Goal: Complete application form

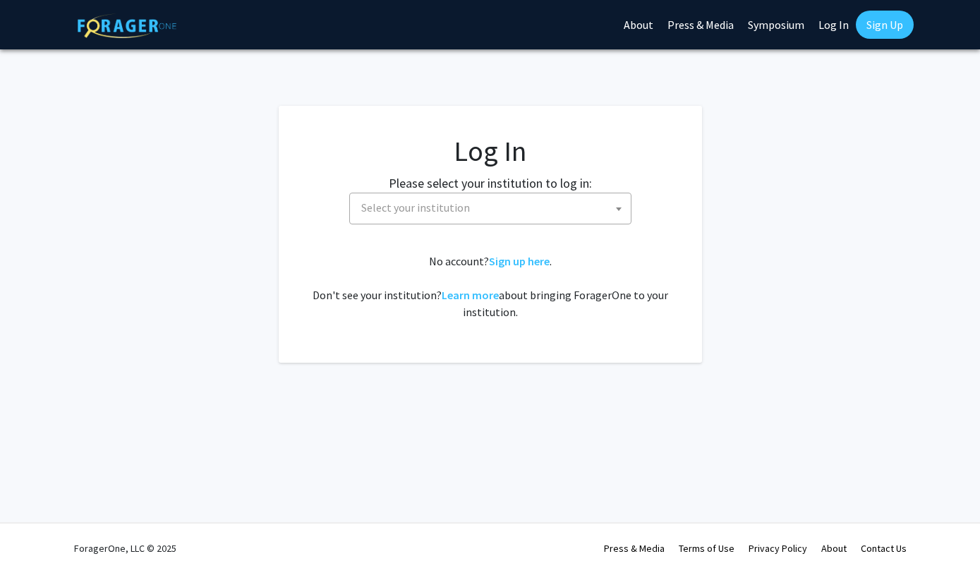
select select
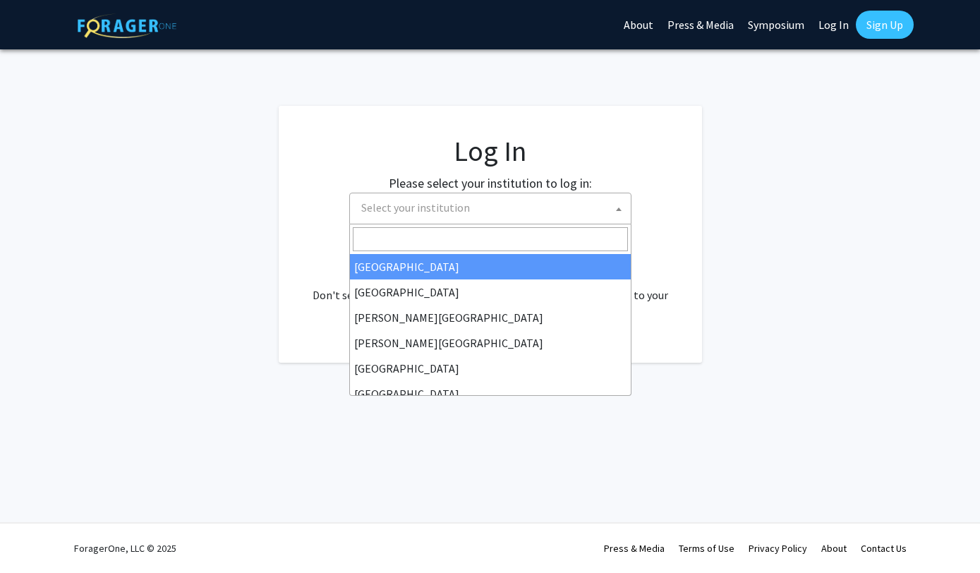
click at [471, 210] on span "Select your institution" at bounding box center [493, 207] width 275 height 29
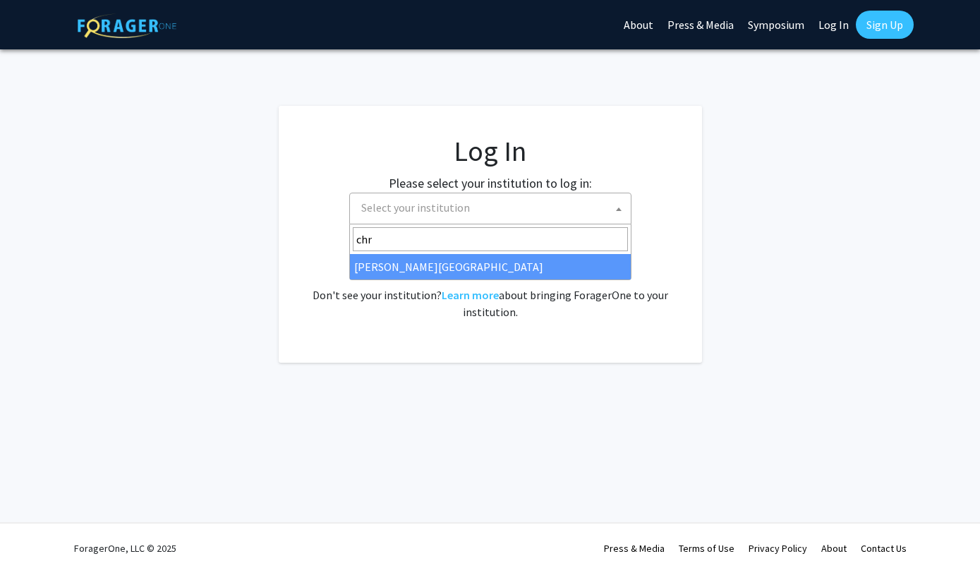
type input "chr"
select select "5"
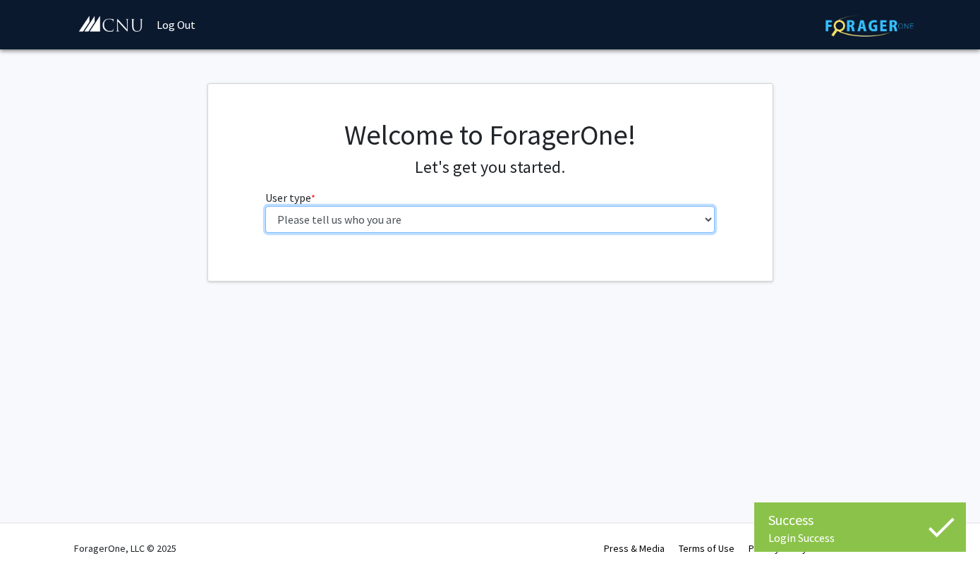
click at [265, 206] on select "Please tell us who you are Undergraduate Student Master's Student Doctoral Cand…" at bounding box center [489, 219] width 449 height 27
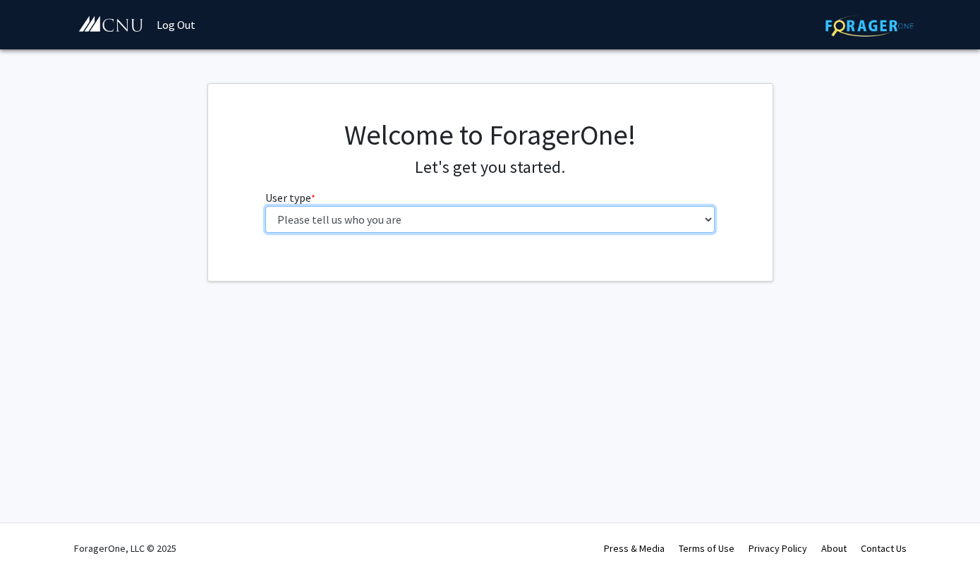
select select "1: undergrad"
click option "Undergraduate Student" at bounding box center [0, 0] width 0 height 0
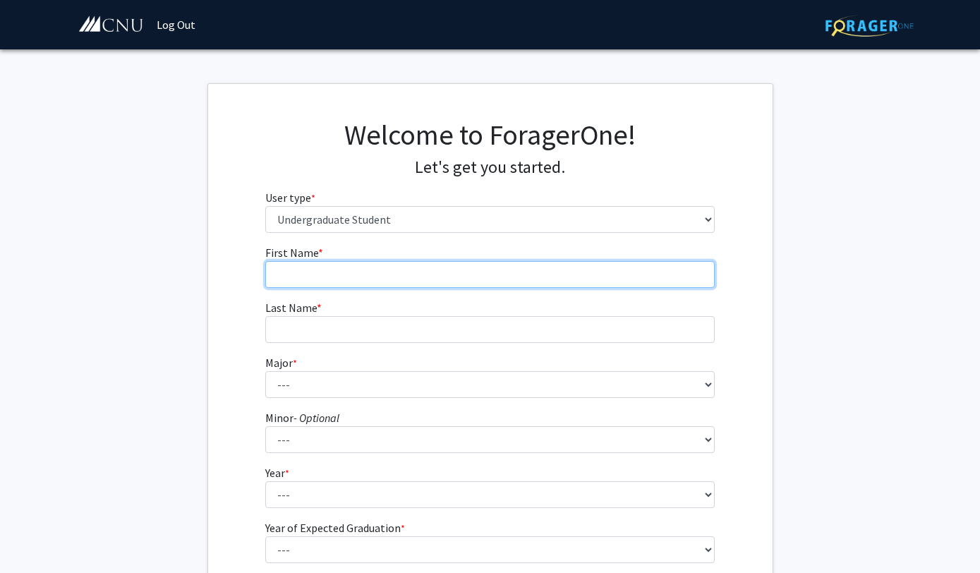
click at [447, 273] on input "First Name * required" at bounding box center [489, 274] width 449 height 27
type input "[PERSON_NAME]"
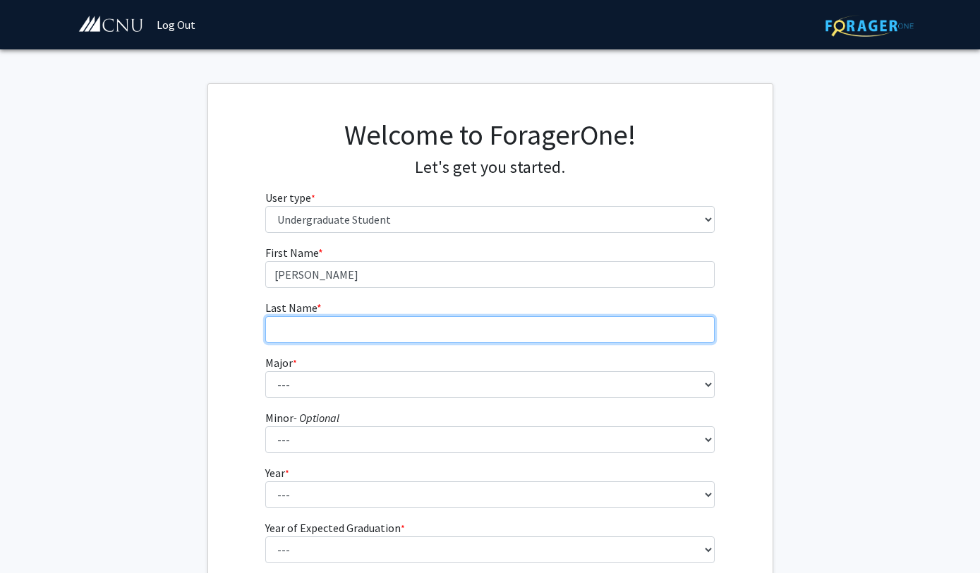
click at [440, 318] on input "Last Name * required" at bounding box center [489, 329] width 449 height 27
type input "[PERSON_NAME]"
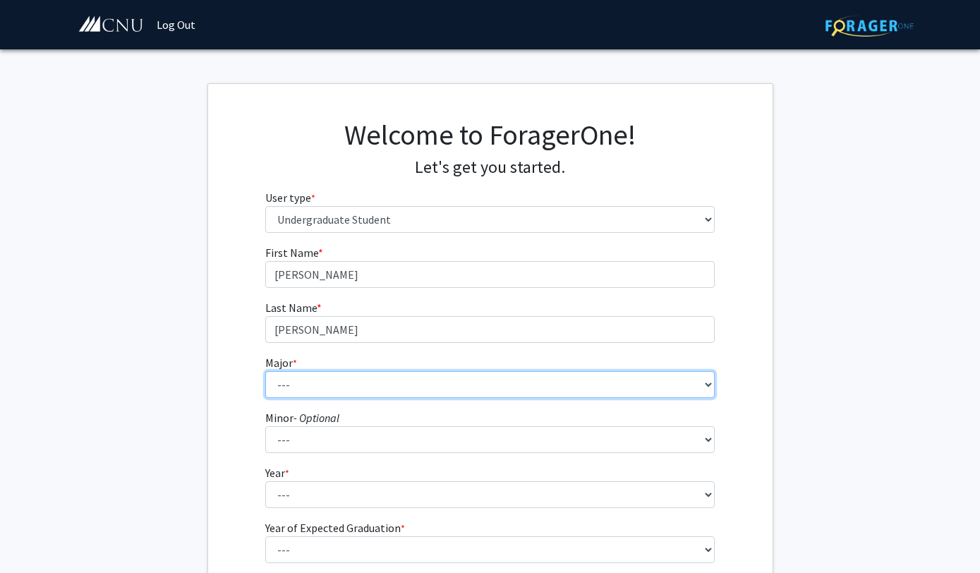
select select "29: 640"
click option "Philosophy" at bounding box center [0, 0] width 0 height 0
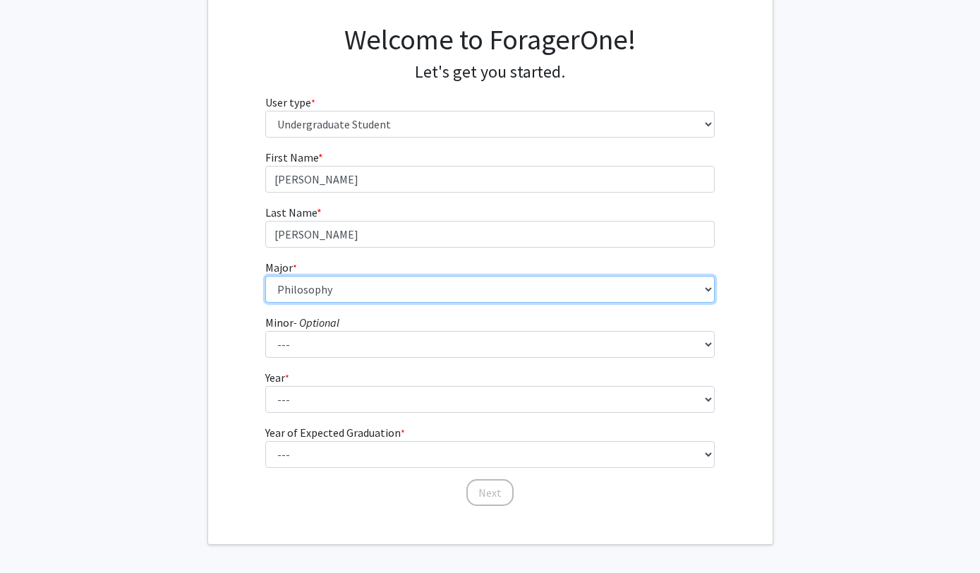
scroll to position [96, 0]
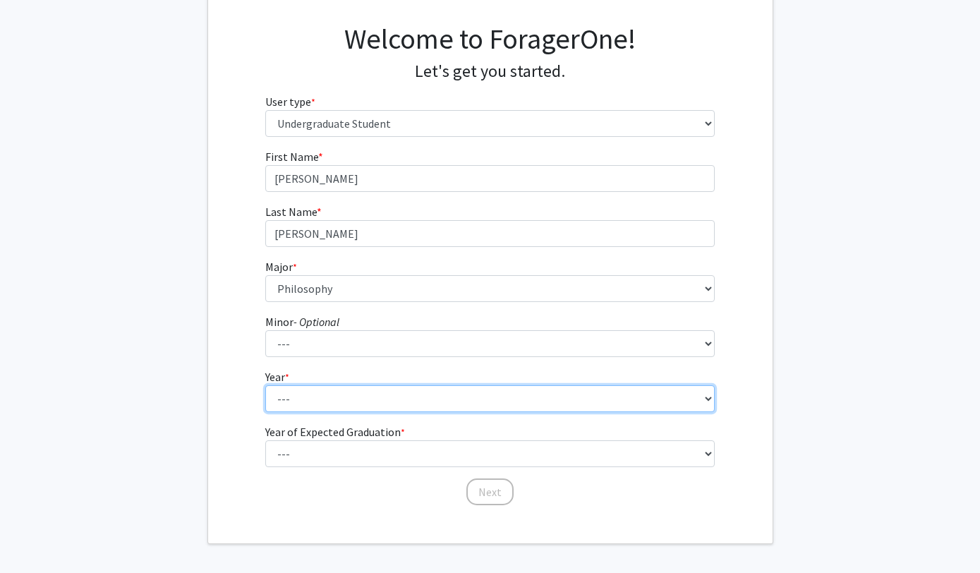
click at [265, 385] on select "--- First-year Sophomore Junior Senior Postbaccalaureate Certificate" at bounding box center [489, 398] width 449 height 27
select select "1: first-year"
click option "First-year" at bounding box center [0, 0] width 0 height 0
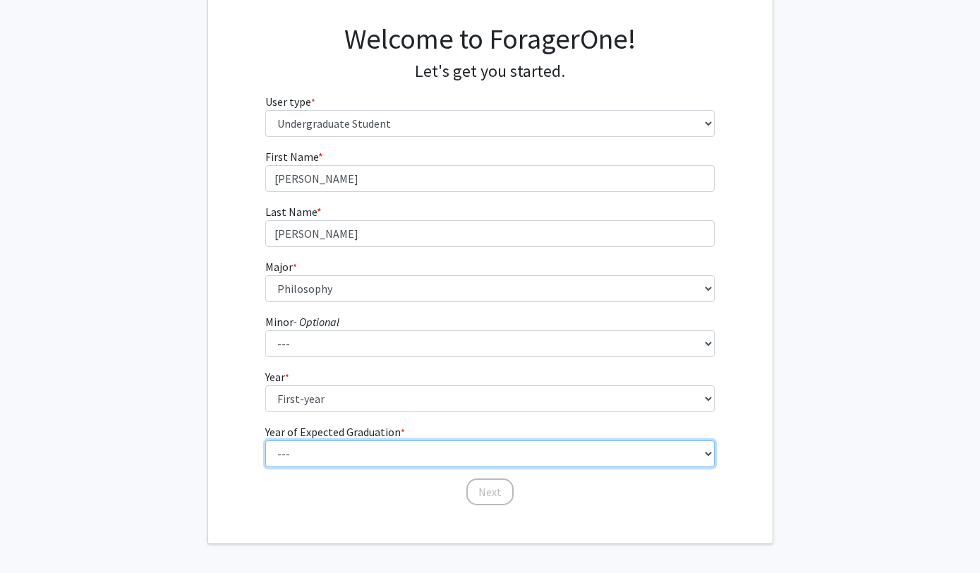
click at [265, 440] on select "--- 2025 2026 2027 2028 2029 2030 2031 2032 2033 2034" at bounding box center [489, 453] width 449 height 27
click option "2025" at bounding box center [0, 0] width 0 height 0
click at [265, 440] on select "--- 2025 2026 2027 2028 2029 2030 2031 2032 2033 2034" at bounding box center [489, 453] width 449 height 27
select select "5: 2029"
click option "2029" at bounding box center [0, 0] width 0 height 0
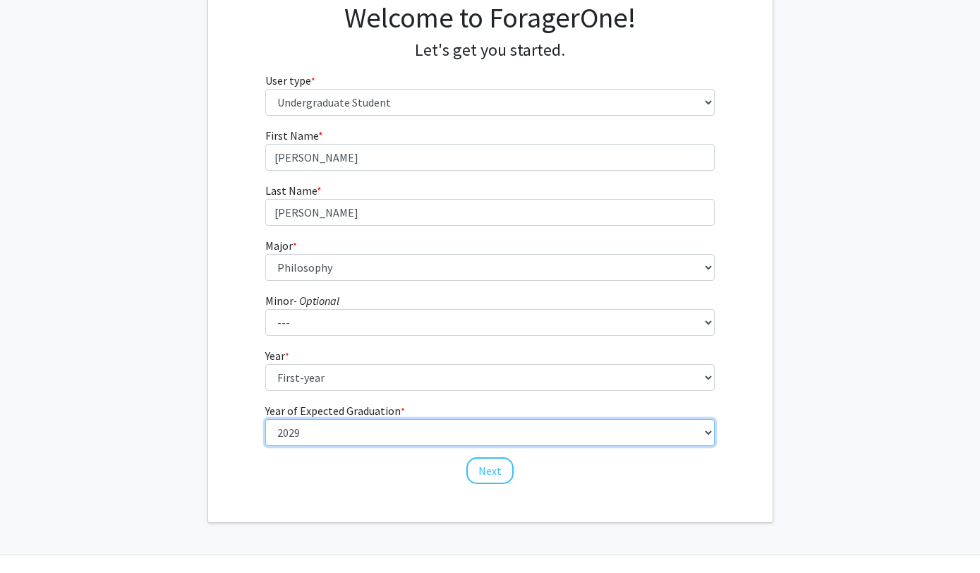
scroll to position [122, 0]
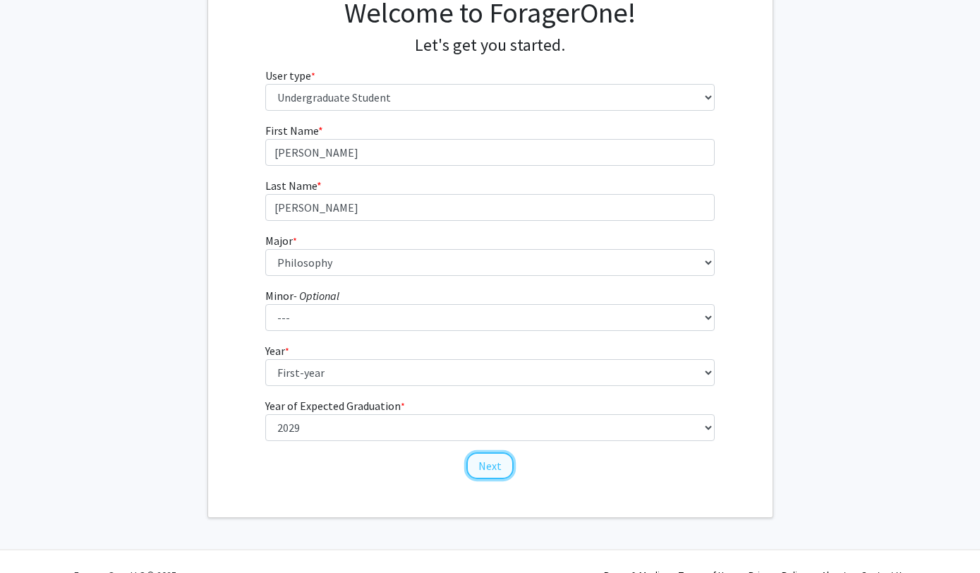
click at [480, 468] on button "Next" at bounding box center [489, 465] width 47 height 27
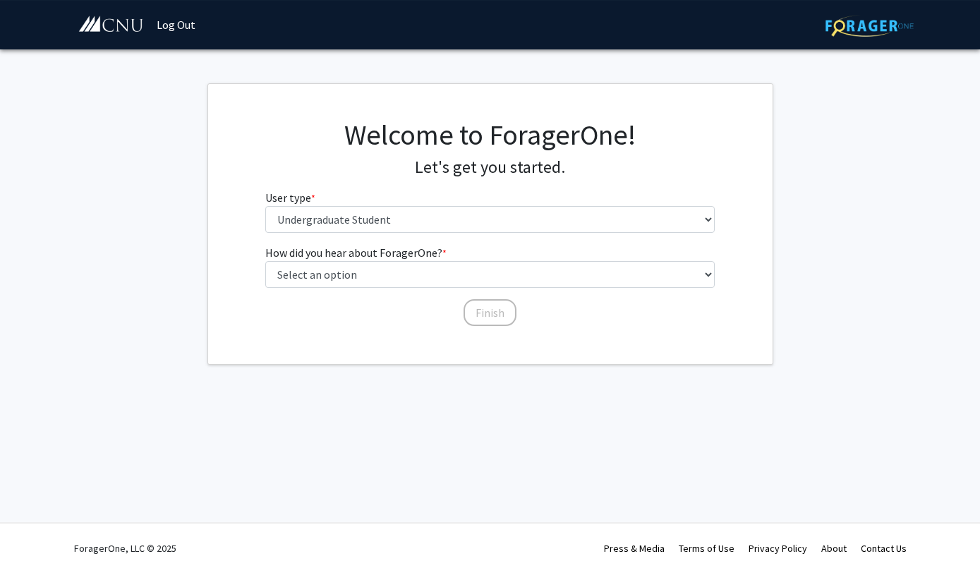
scroll to position [0, 0]
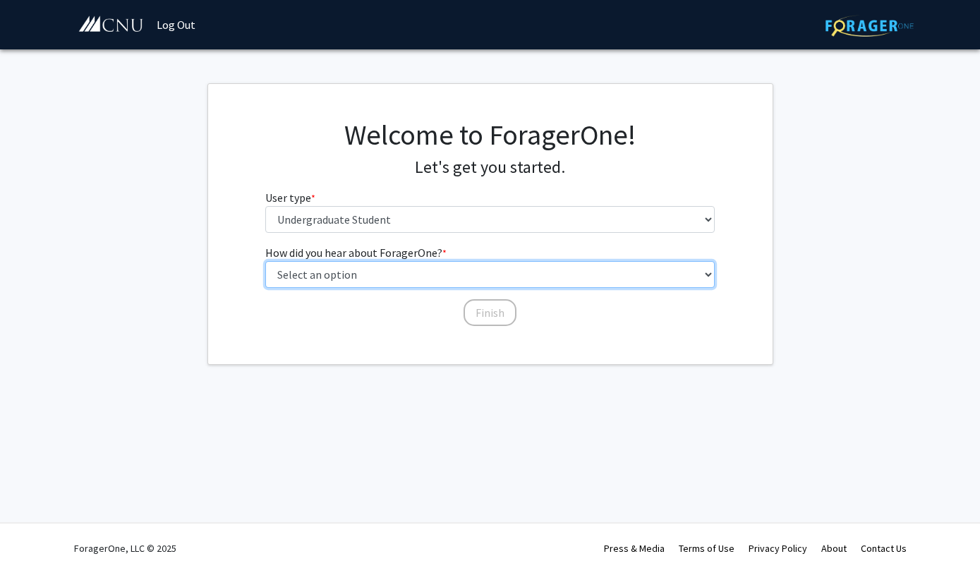
click at [265, 261] on select "Select an option Peer/student recommendation Faculty/staff recommendation Unive…" at bounding box center [489, 274] width 449 height 27
select select "2: faculty_recommendation"
click option "Faculty/staff recommendation" at bounding box center [0, 0] width 0 height 0
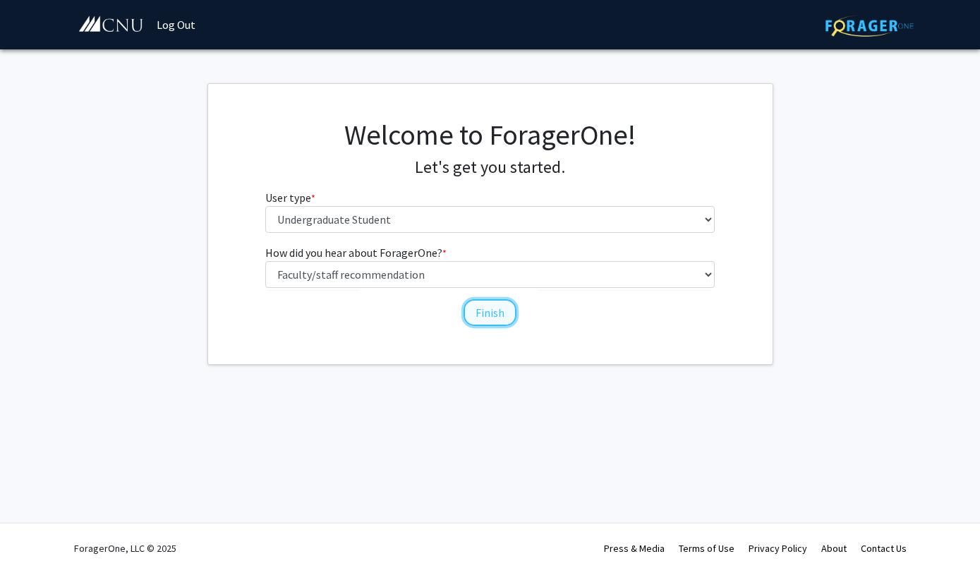
click at [475, 313] on button "Finish" at bounding box center [490, 312] width 53 height 27
